Goal: Information Seeking & Learning: Learn about a topic

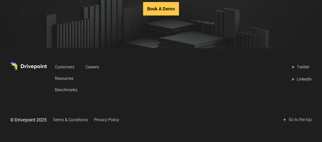
scroll to position [1116, 0]
click at [77, 90] on link "Benchmarks" at bounding box center [66, 89] width 22 height 9
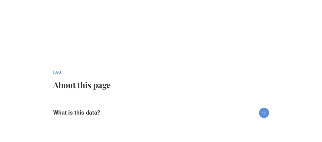
scroll to position [510, 0]
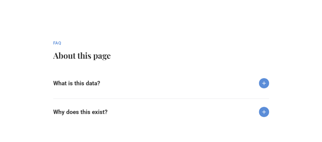
click at [264, 84] on img at bounding box center [264, 84] width 10 height 10
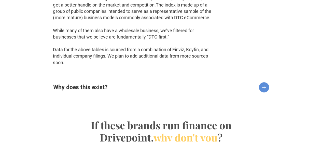
scroll to position [637, 0]
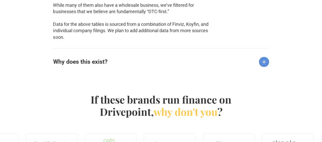
click at [217, 66] on div "Why does this exist?" at bounding box center [161, 58] width 216 height 19
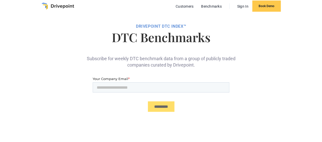
scroll to position [0, 0]
